Goal: Task Accomplishment & Management: Manage account settings

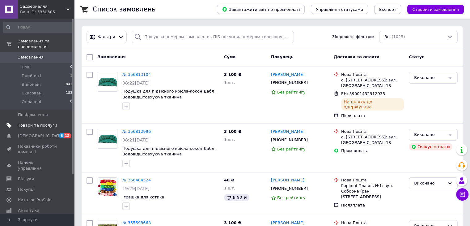
click at [32, 122] on span "Товари та послуги" at bounding box center [37, 125] width 39 height 6
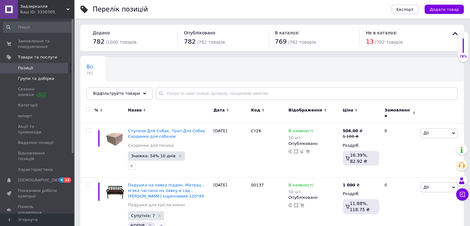
click at [22, 80] on span "Групи та добірки" at bounding box center [36, 79] width 36 height 6
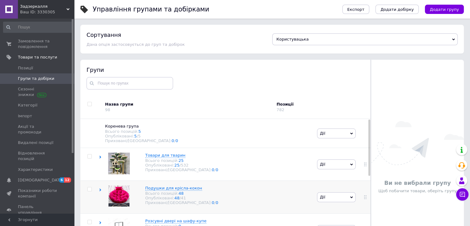
click at [100, 191] on use at bounding box center [101, 189] width 2 height 3
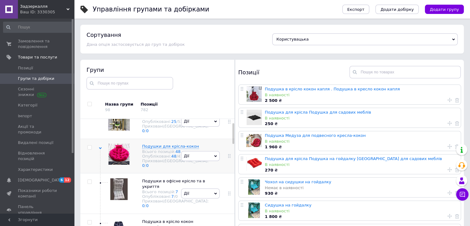
scroll to position [62, 0]
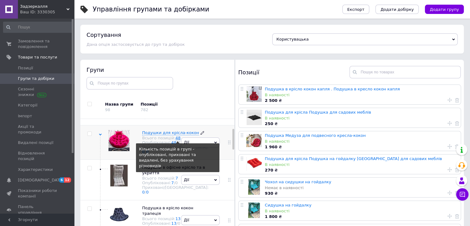
click at [176, 140] on link "48" at bounding box center [178, 137] width 5 height 5
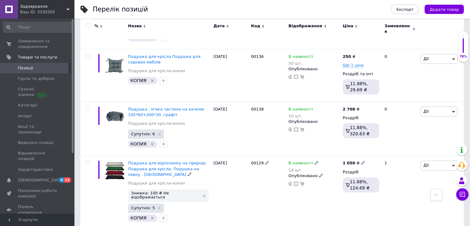
scroll to position [767, 0]
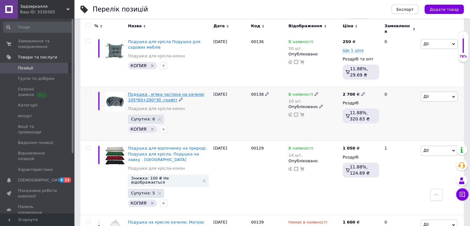
click at [146, 92] on span "Подушка , м'яка частина на качелю 105*60+200*30 .графіт" at bounding box center [166, 97] width 76 height 10
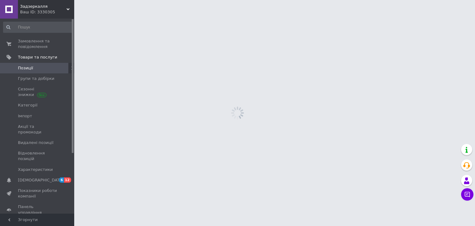
click at [146, 0] on html "Задзеркалля Ваш ID: 3330305 Сайт Задзеркалля Кабінет покупця Перевірити стан си…" at bounding box center [237, 0] width 475 height 0
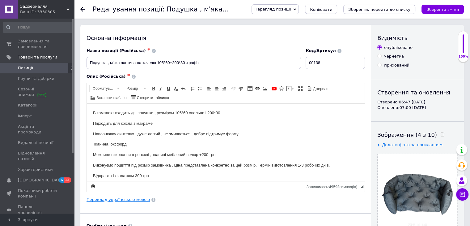
click at [121, 200] on link "Переклад українською мовою" at bounding box center [118, 199] width 63 height 5
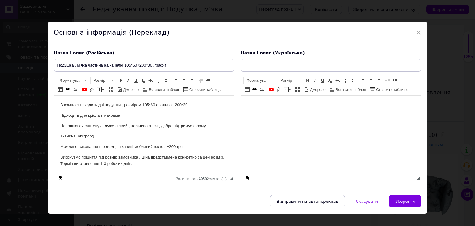
type input "Подушка , м'яка частина на качелю 105*60+200*30 .графіт"
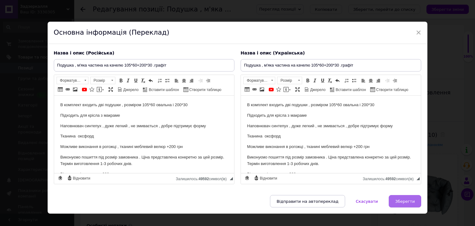
click at [398, 199] on span "Зберегти" at bounding box center [404, 201] width 19 height 5
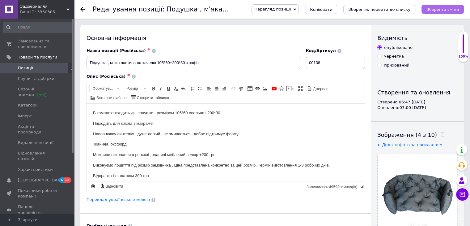
click at [447, 9] on icon "Зберегти зміни" at bounding box center [443, 9] width 32 height 5
